Goal: Find specific page/section: Find specific page/section

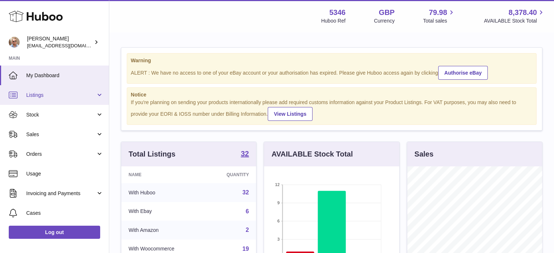
scroll to position [114, 135]
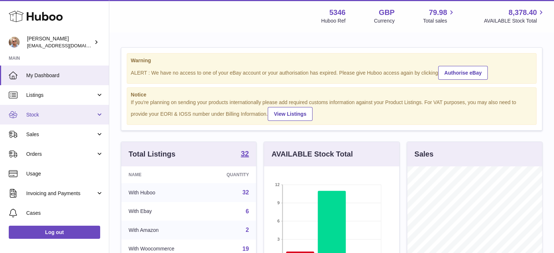
click at [39, 112] on span "Stock" at bounding box center [61, 114] width 70 height 7
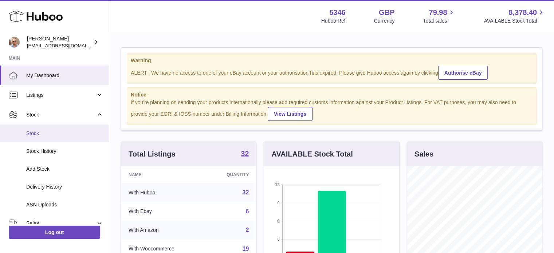
click at [39, 134] on span "Stock" at bounding box center [64, 133] width 77 height 7
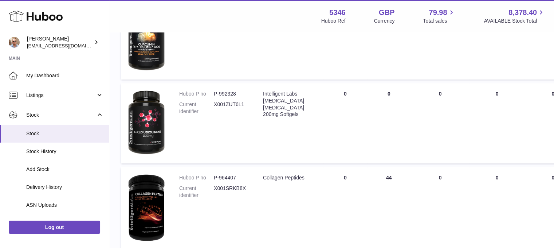
scroll to position [337, 0]
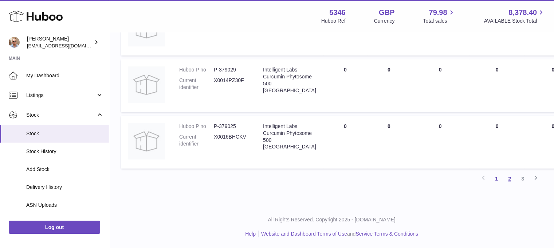
click at [507, 177] on link "2" at bounding box center [509, 178] width 13 height 13
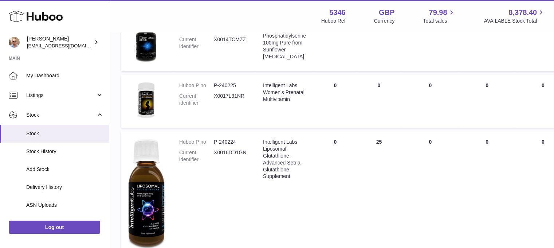
scroll to position [552, 0]
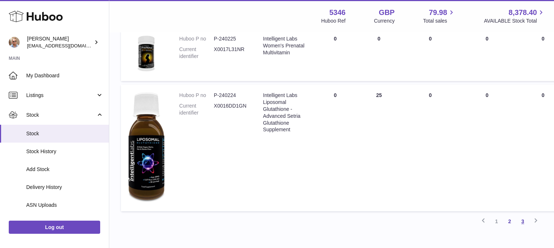
click at [525, 223] on link "3" at bounding box center [522, 220] width 13 height 13
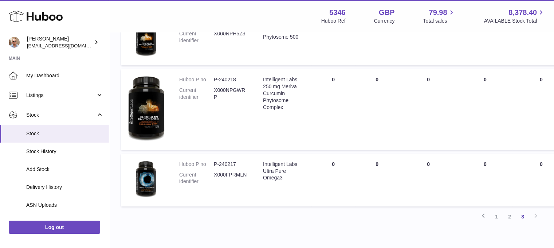
scroll to position [446, 0]
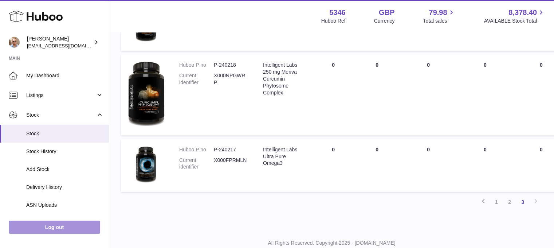
click at [64, 228] on link "Log out" at bounding box center [54, 226] width 91 height 13
